Goal: Task Accomplishment & Management: Complete application form

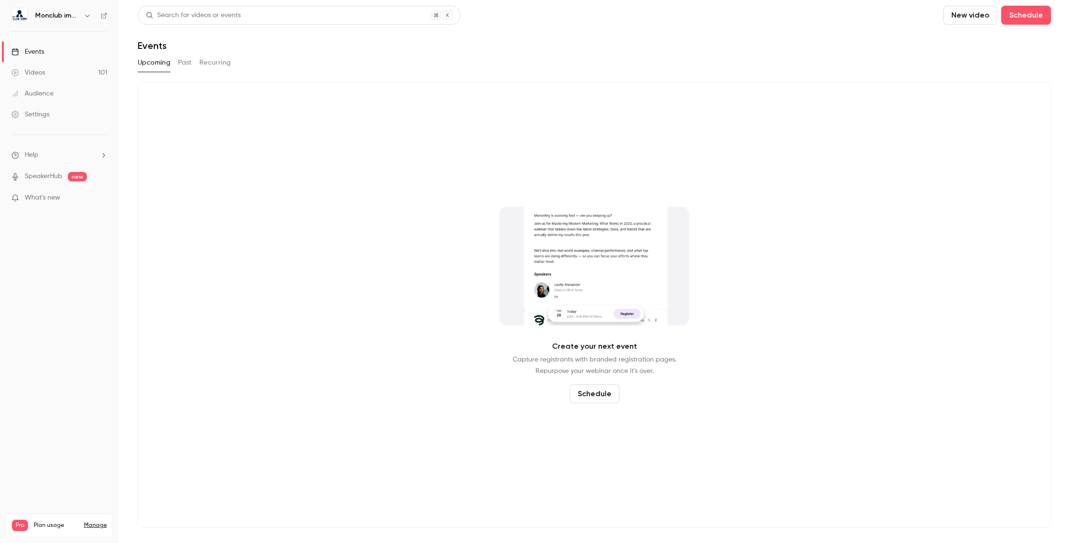
click at [972, 17] on button "New video" at bounding box center [971, 15] width 54 height 19
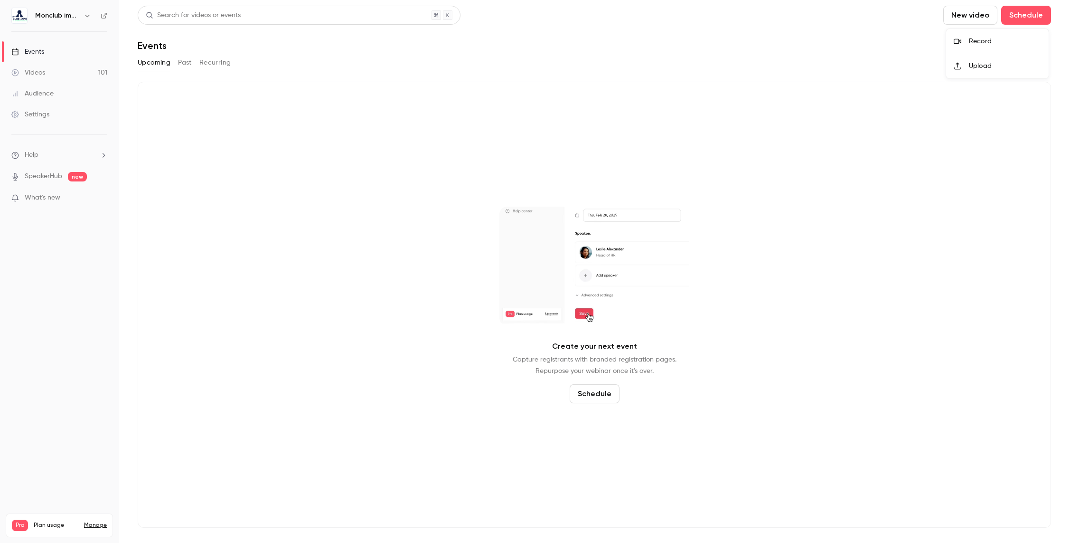
click at [1019, 15] on div at bounding box center [535, 271] width 1070 height 543
click at [29, 70] on div "Videos" at bounding box center [28, 72] width 34 height 9
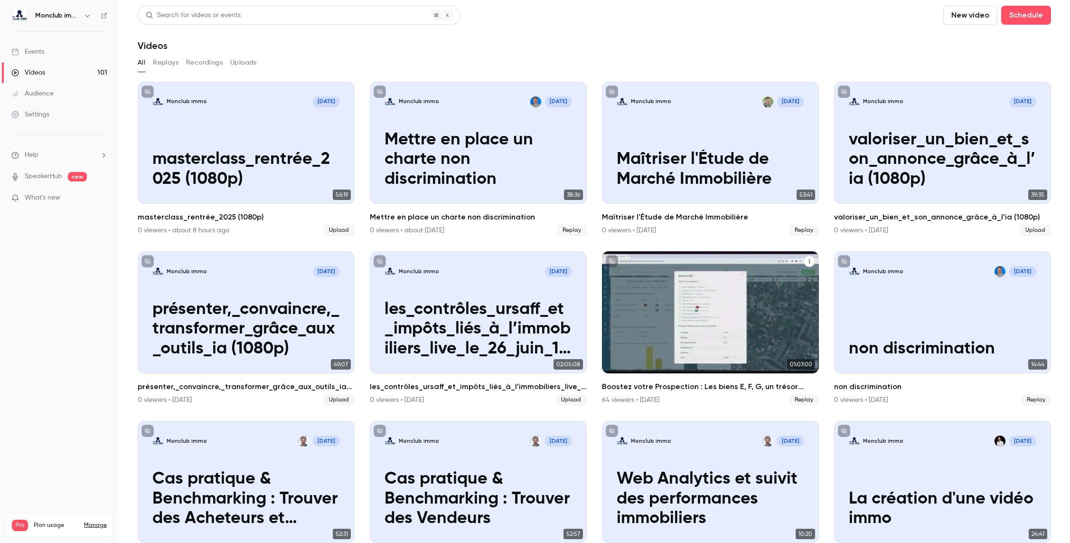
click at [633, 313] on div "Boostez votre Prospection : Les biens E, F, G, un trésor sous-estimé !" at bounding box center [710, 312] width 217 height 122
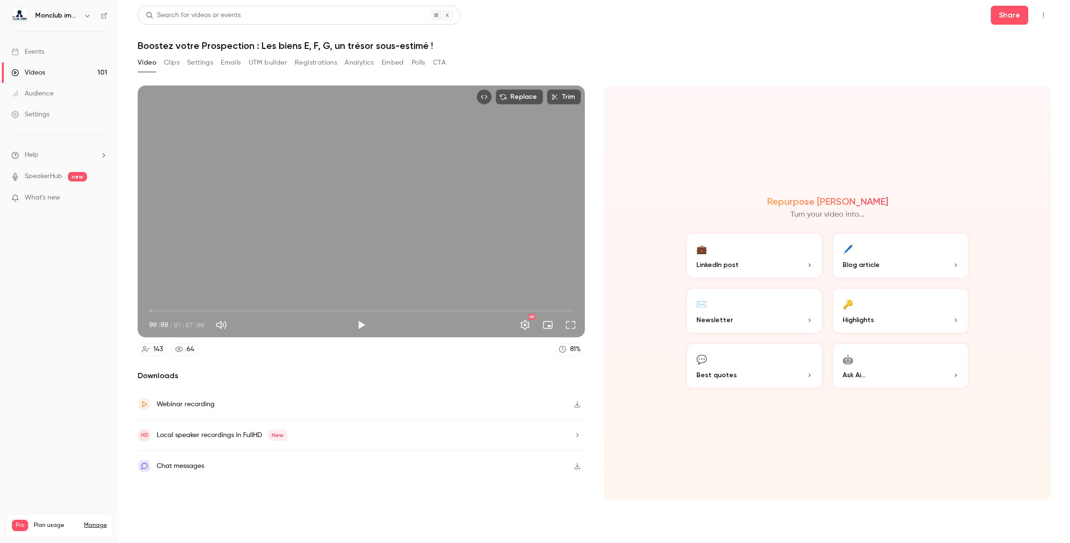
click at [44, 50] on div "Events" at bounding box center [27, 51] width 33 height 9
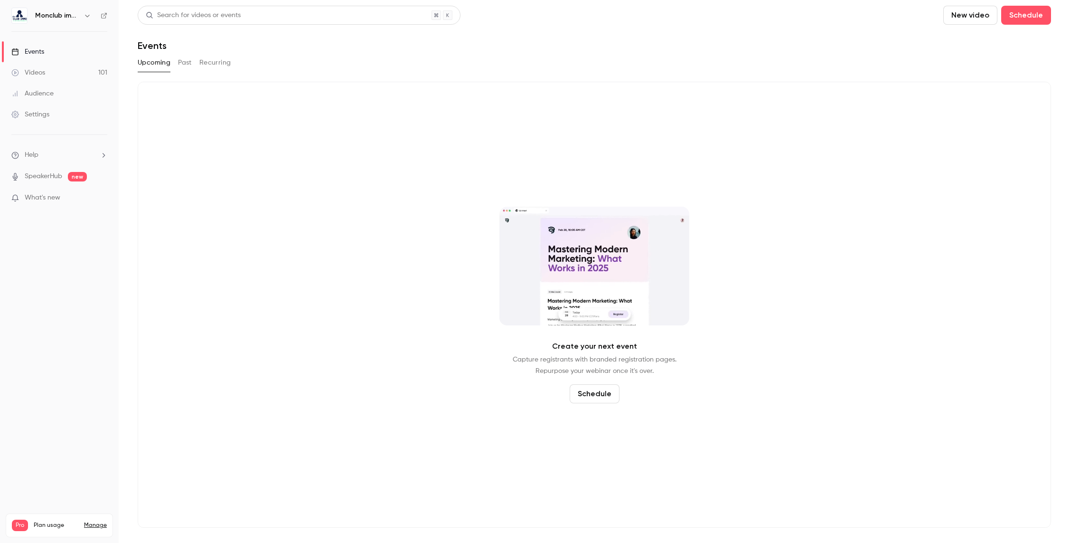
click at [981, 16] on button "New video" at bounding box center [971, 15] width 54 height 19
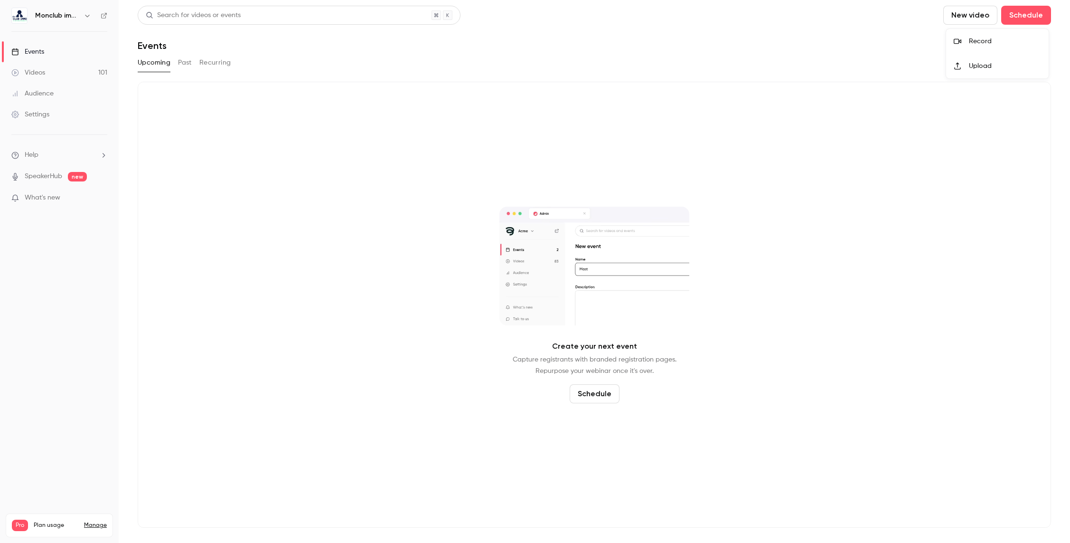
click at [1010, 21] on div at bounding box center [535, 271] width 1070 height 543
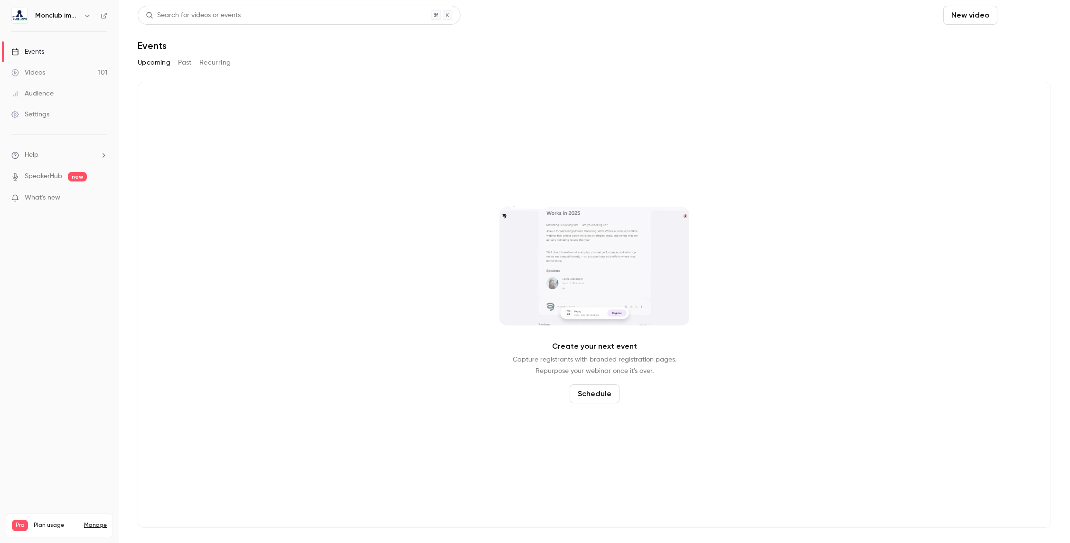
click at [1016, 17] on button "Schedule" at bounding box center [1027, 15] width 50 height 19
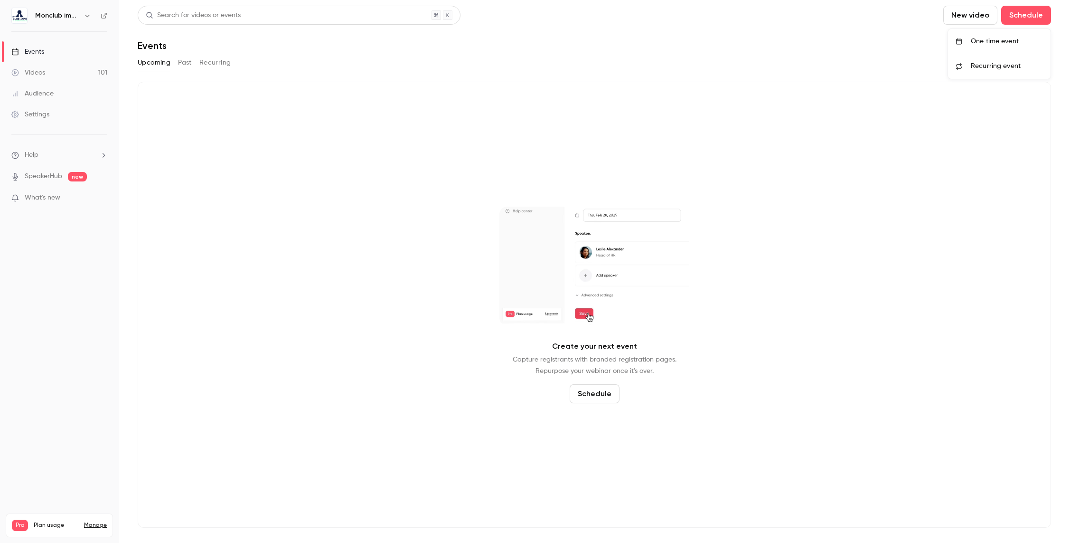
click at [984, 45] on div "One time event" at bounding box center [1007, 41] width 72 height 9
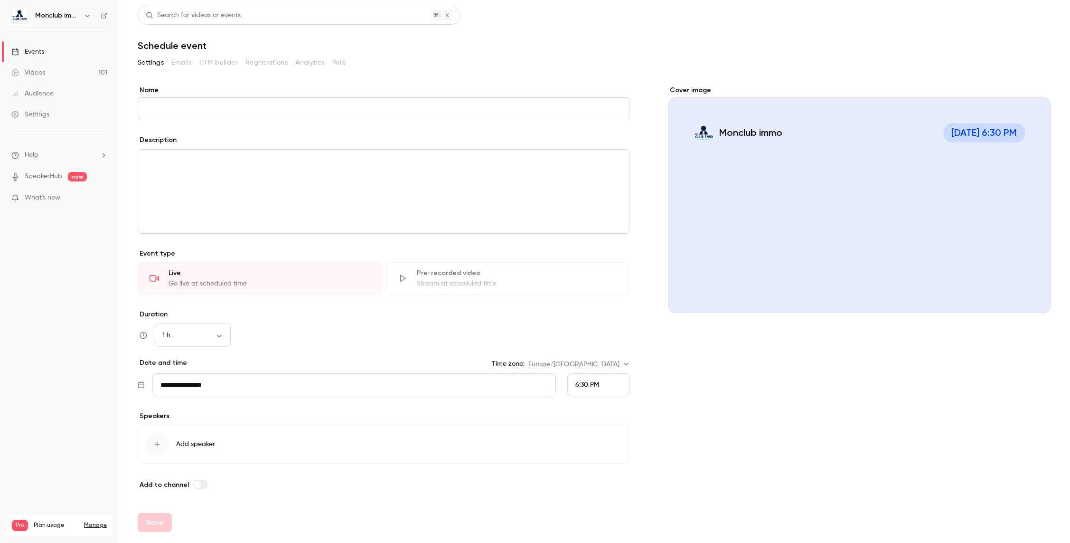
click at [192, 432] on button "Add speaker" at bounding box center [384, 444] width 492 height 39
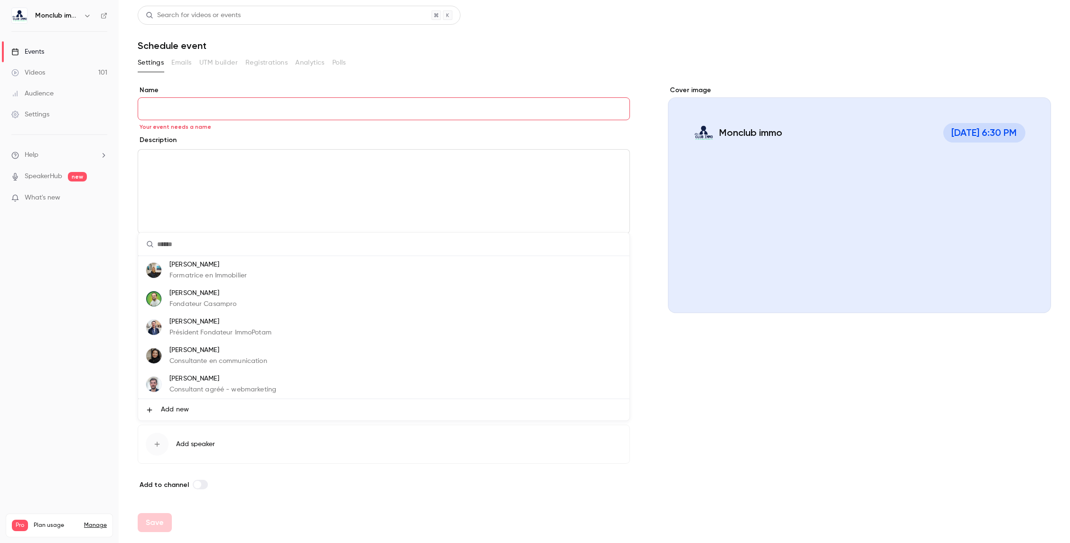
click at [182, 298] on div "[PERSON_NAME] Fondateur Casampro" at bounding box center [203, 298] width 67 height 21
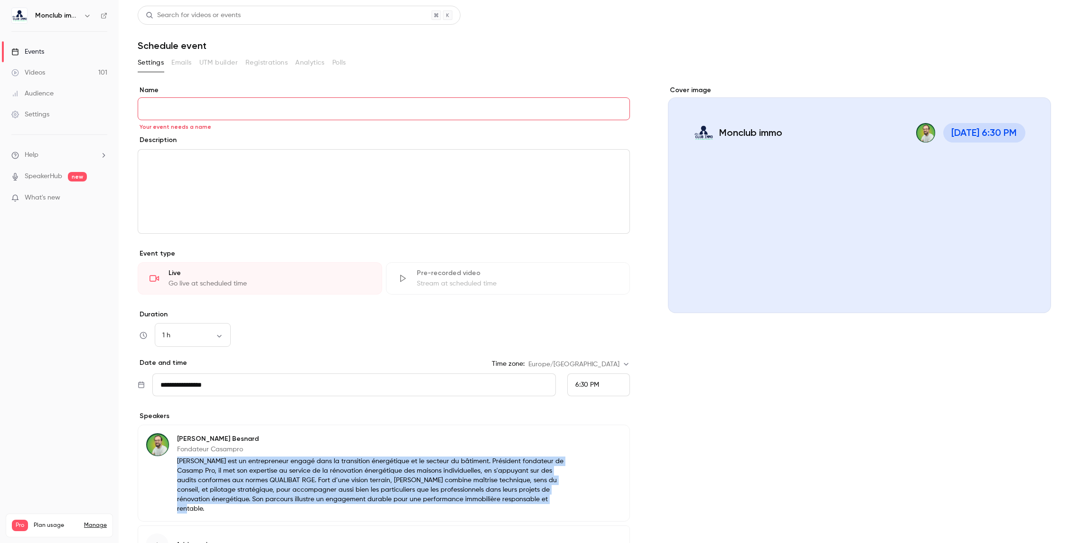
drag, startPoint x: 183, startPoint y: 465, endPoint x: 547, endPoint y: 500, distance: 364.9
click at [547, 500] on p "[PERSON_NAME] est un entrepreneur engagé dans la transition énergétique et le s…" at bounding box center [372, 484] width 391 height 57
